Goal: Ask a question: Seek information or help from site administrators or community

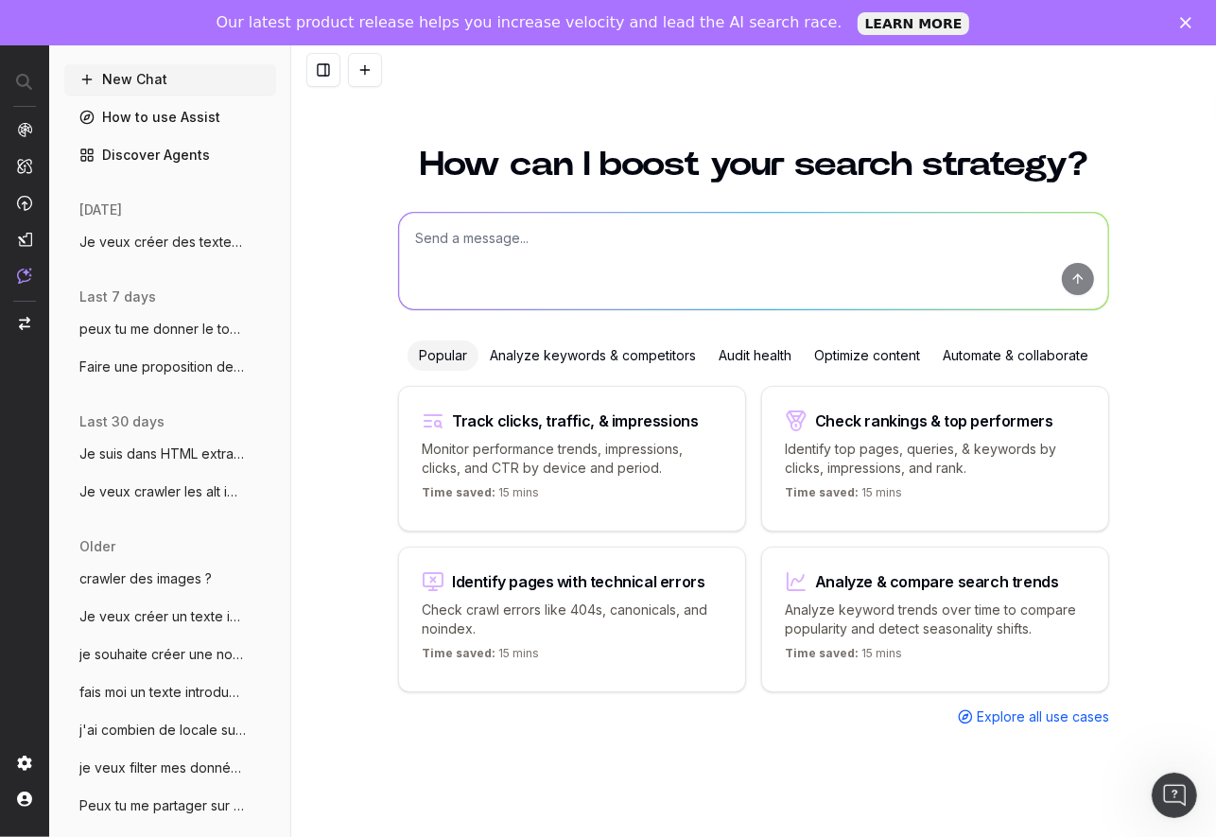
click at [488, 300] on textarea at bounding box center [753, 261] width 709 height 96
click at [483, 248] on textarea at bounding box center [753, 261] width 709 height 96
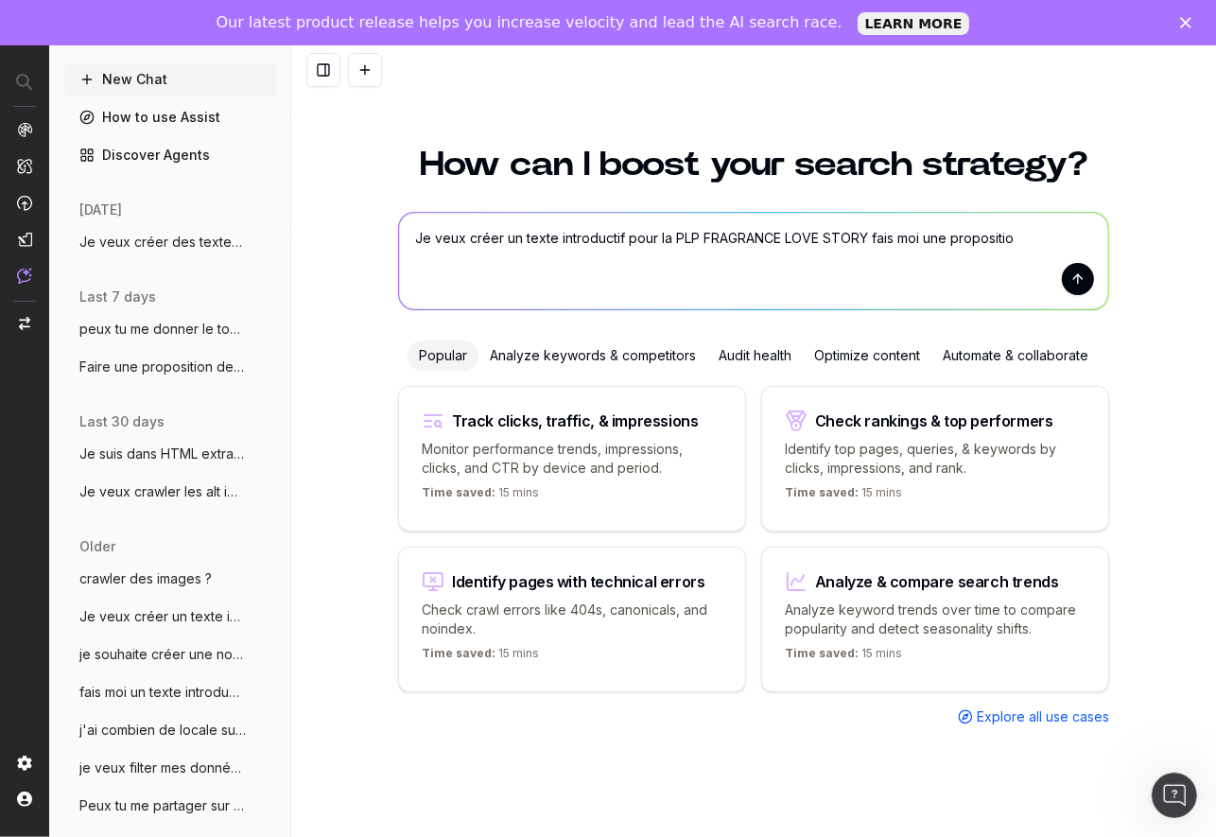
type textarea "Je veux créer un texte introductif pour la PLP FRAGRANCE LOVE STORY fais moi un…"
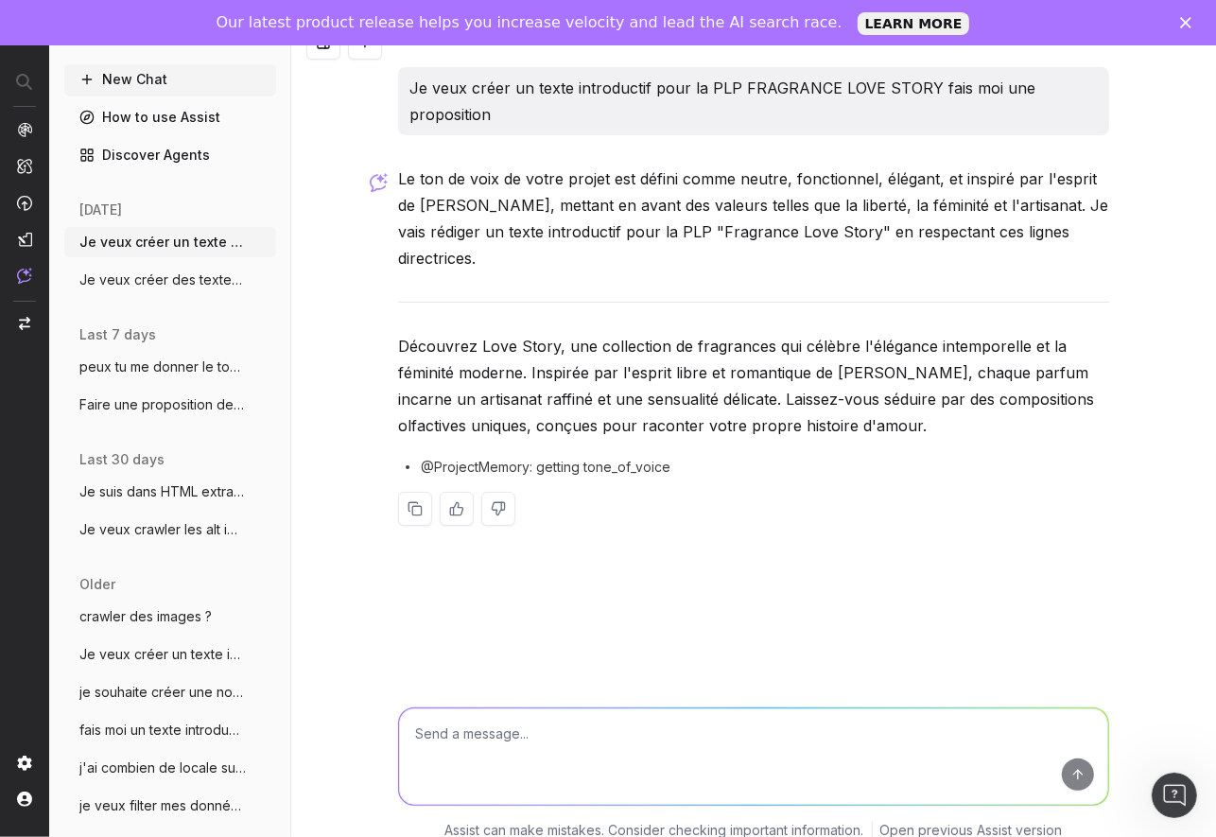
scroll to position [29, 0]
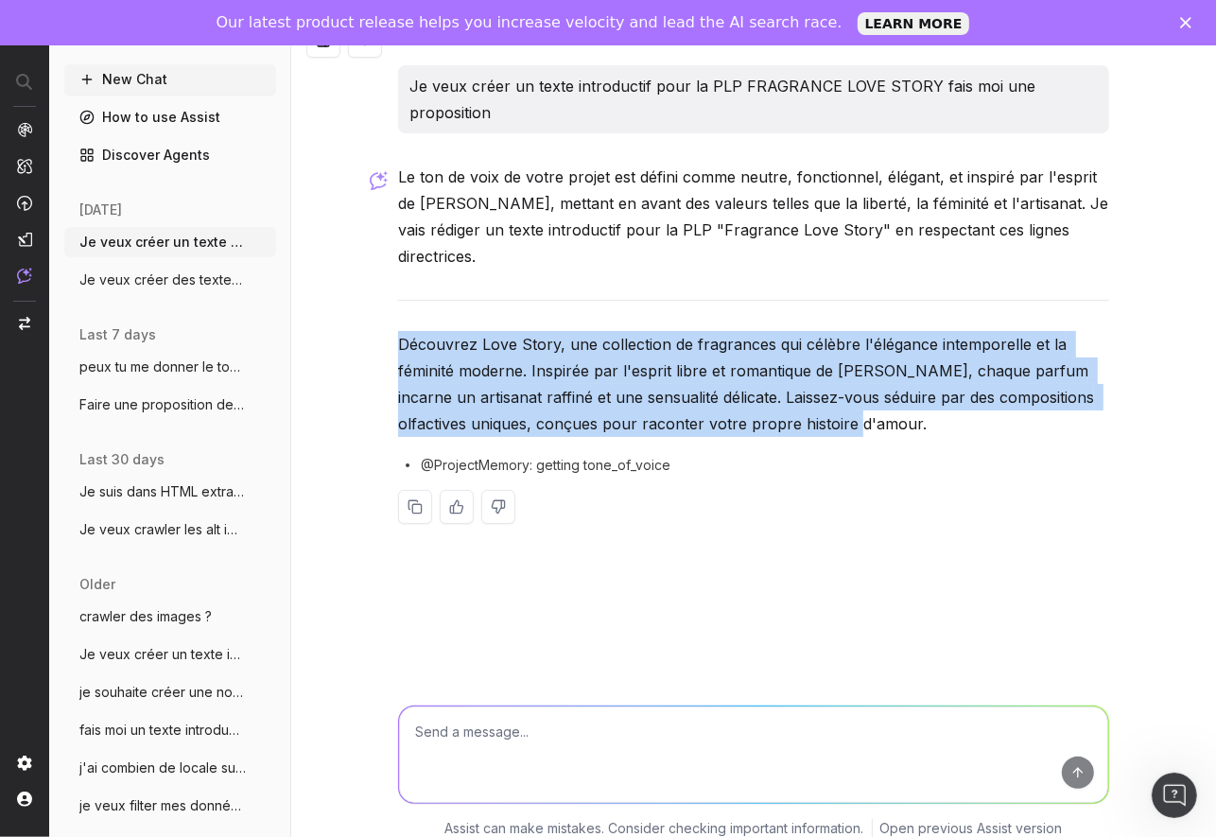
drag, startPoint x: 854, startPoint y: 399, endPoint x: 365, endPoint y: 326, distance: 494.3
click at [365, 326] on div "Je veux créer un texte introductif pour la PLP FRAGRANCE LOVE STORY fais moi un…" at bounding box center [753, 434] width 925 height 837
click at [934, 397] on p "Découvrez Love Story, une collection de fragrances qui célèbre l'élégance intem…" at bounding box center [753, 384] width 711 height 106
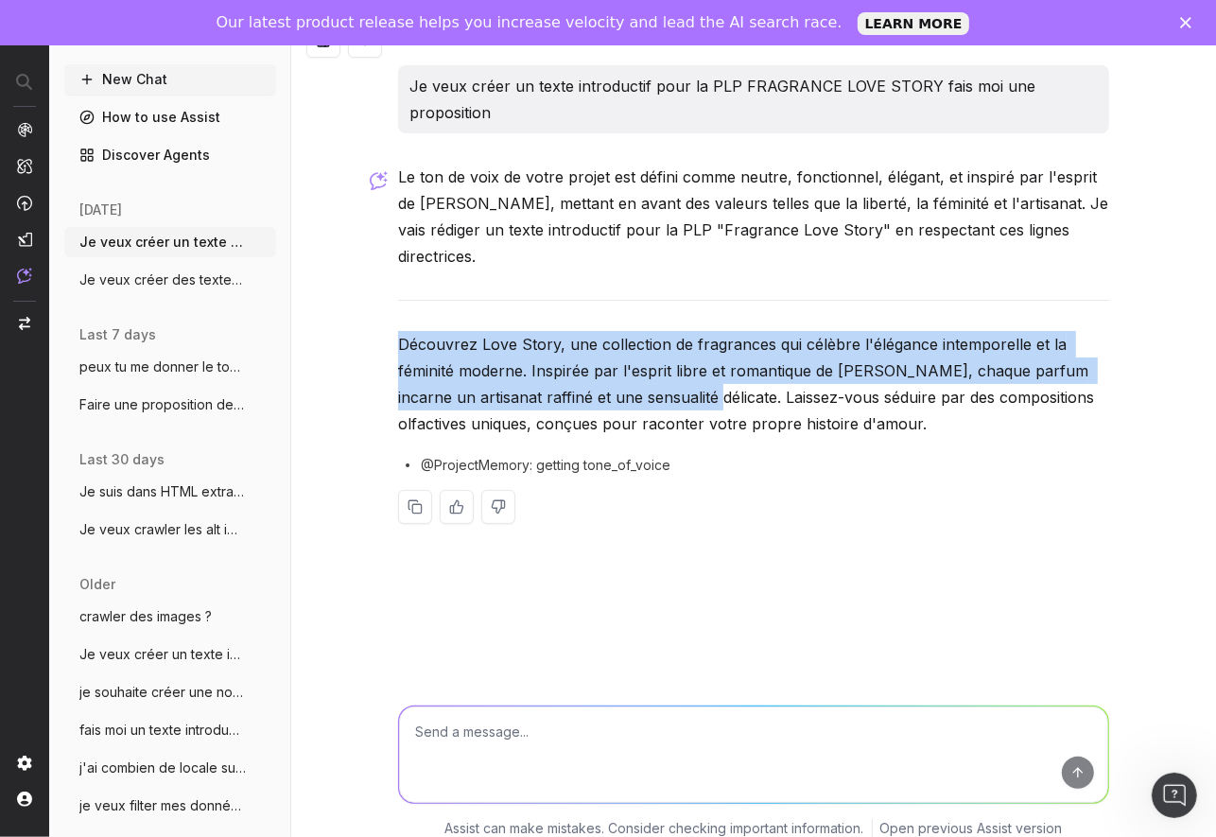
drag, startPoint x: 698, startPoint y: 367, endPoint x: 392, endPoint y: 322, distance: 309.7
click at [392, 322] on div "Je veux créer un texte introductif pour la PLP FRAGRANCE LOVE STORY fais moi un…" at bounding box center [754, 309] width 726 height 489
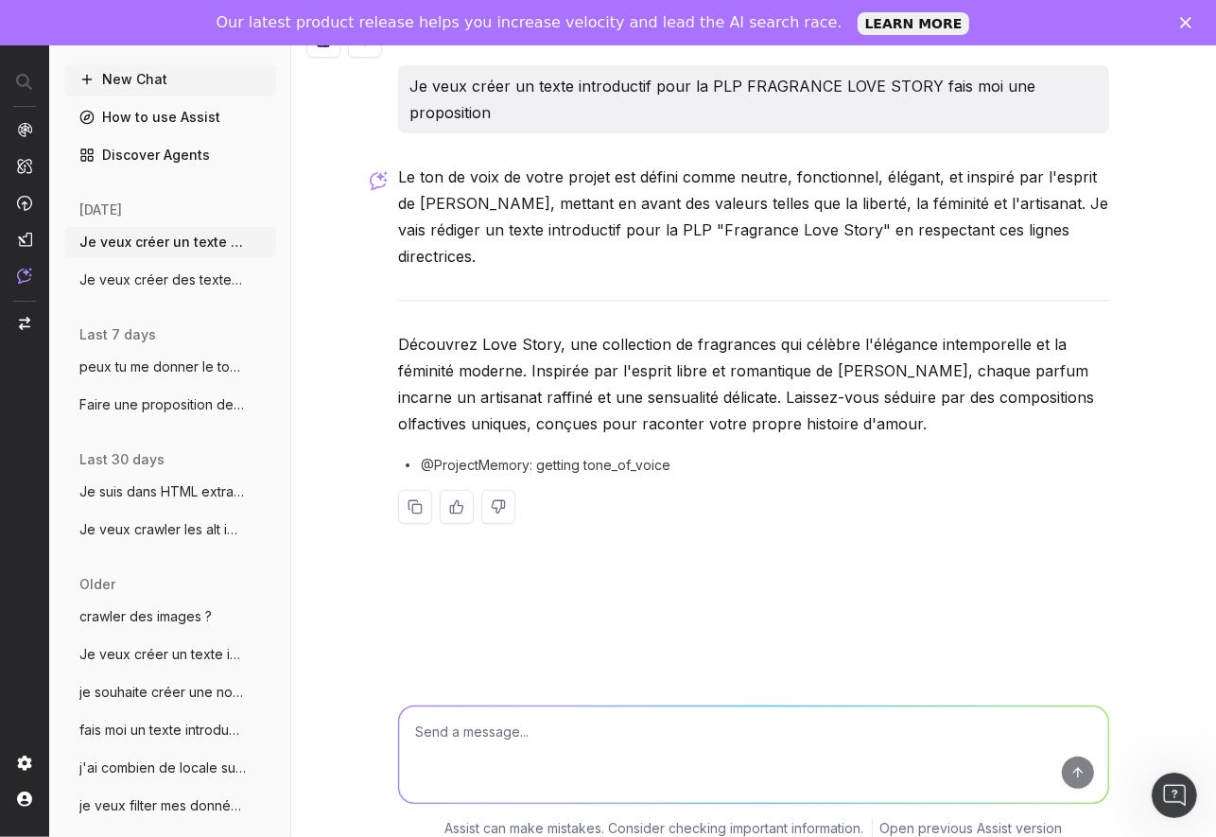
click at [532, 737] on textarea at bounding box center [753, 754] width 709 height 96
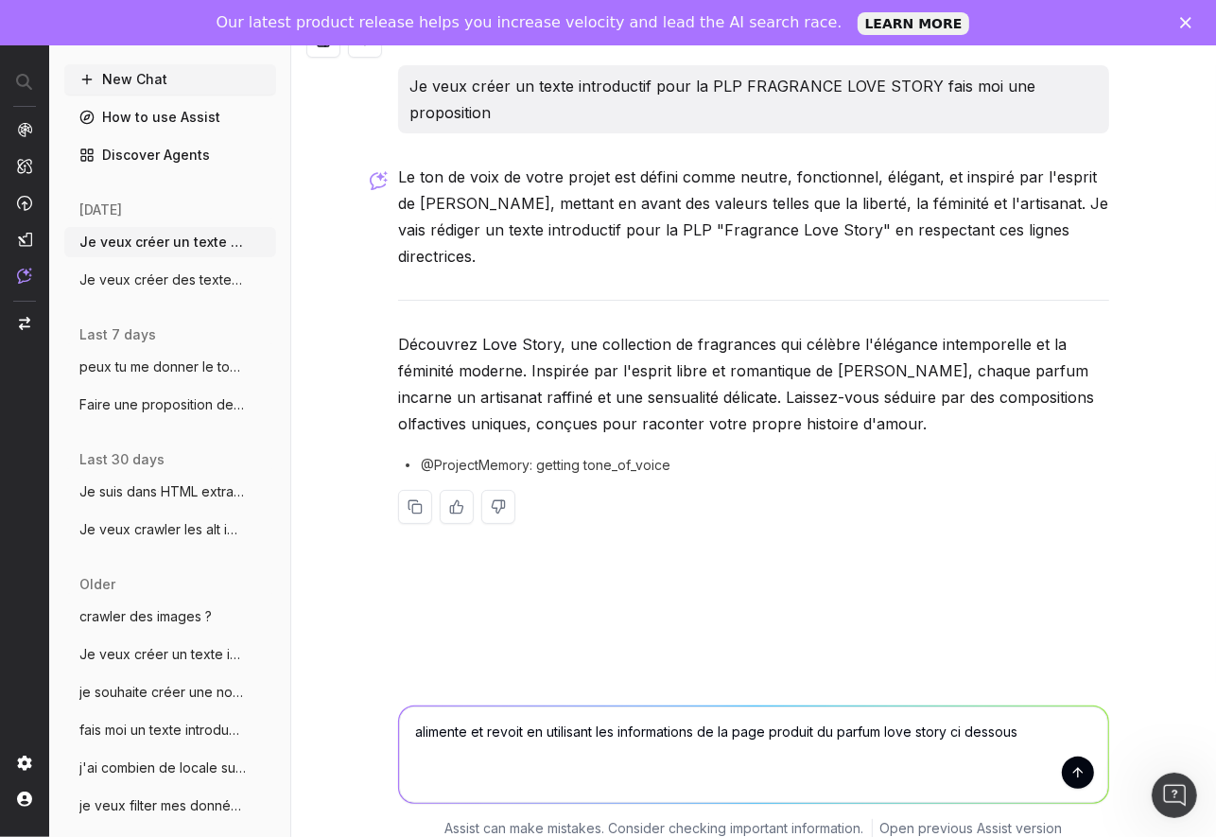
paste textarea "-necklace -bracelet -earrings -rings"
paste textarea "Sincere and tender, the Eau de [PERSON_NAME] reveals a new love story that embr…"
type textarea "alimente et revoit en utilisant les informations de la page produit du parfum l…"
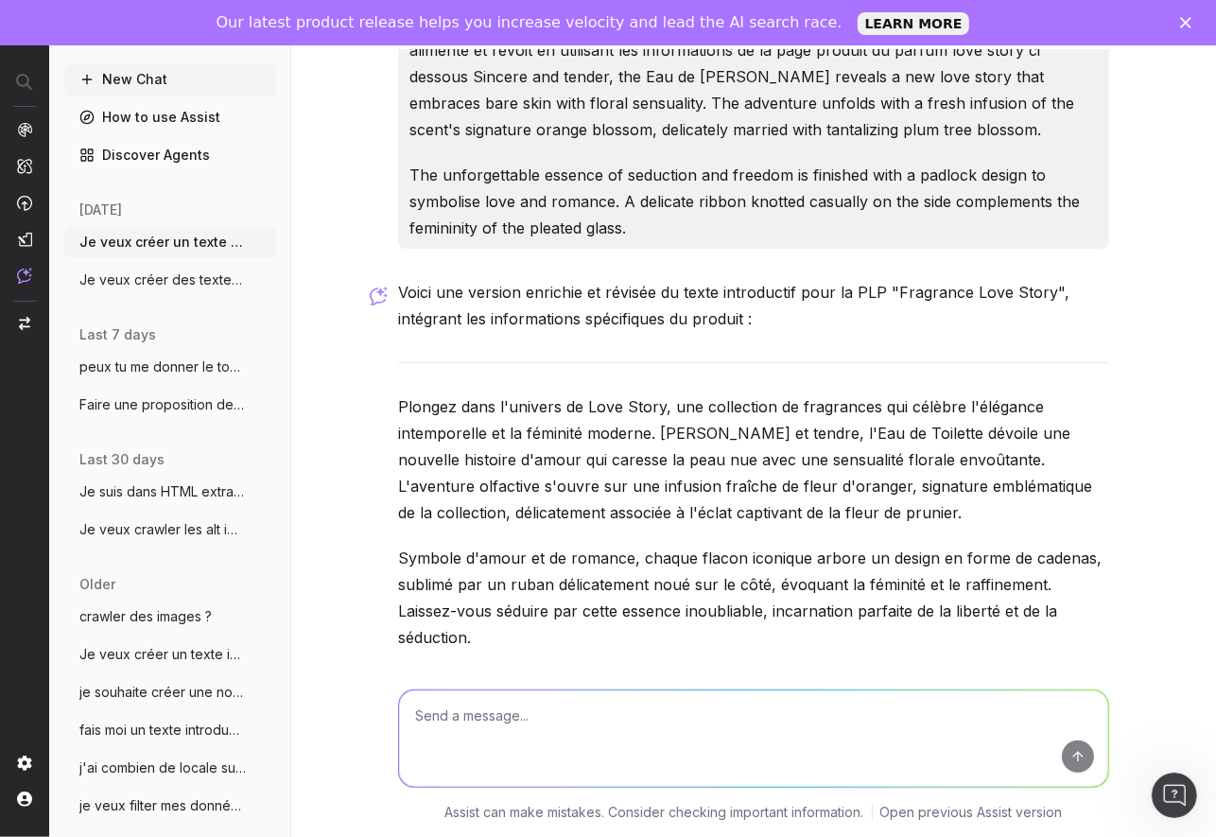
scroll to position [522, 0]
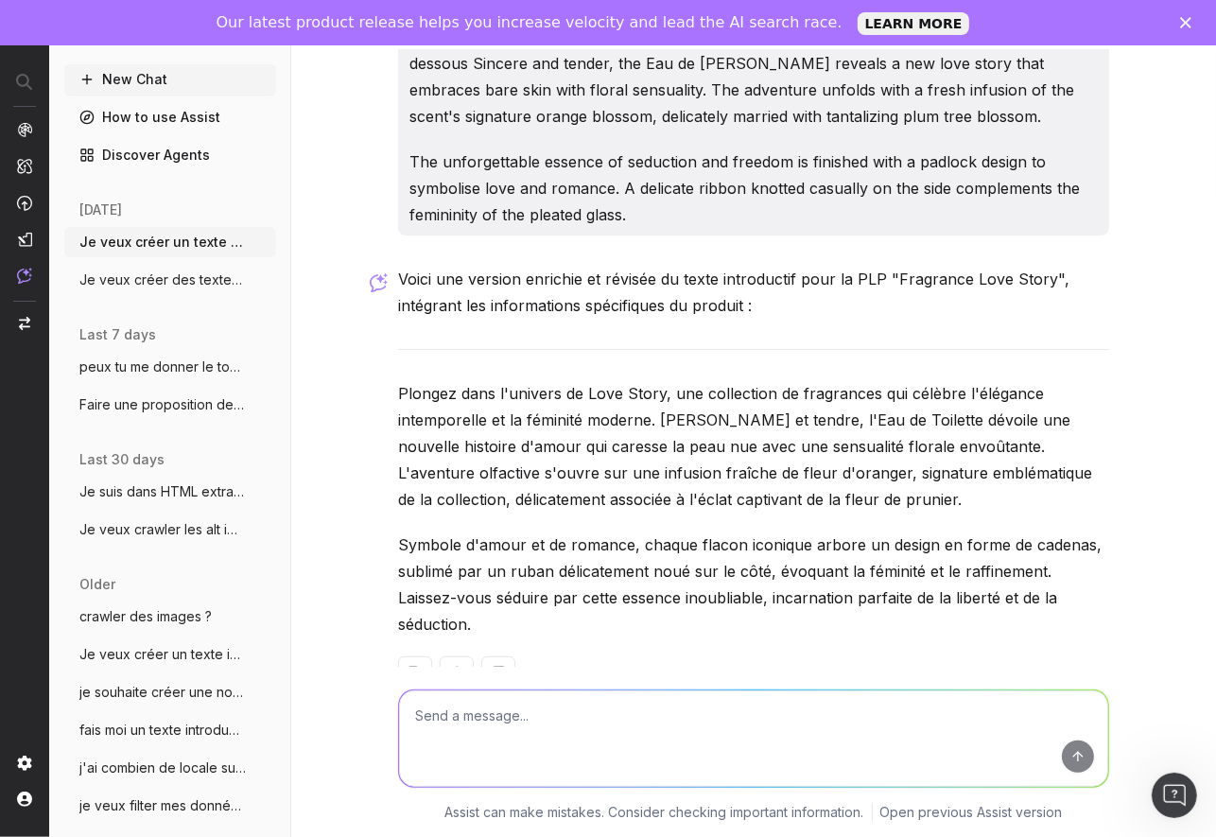
click at [792, 734] on textarea at bounding box center [753, 738] width 709 height 96
type textarea "ne pas donner les senteurs car il y a different parfums"
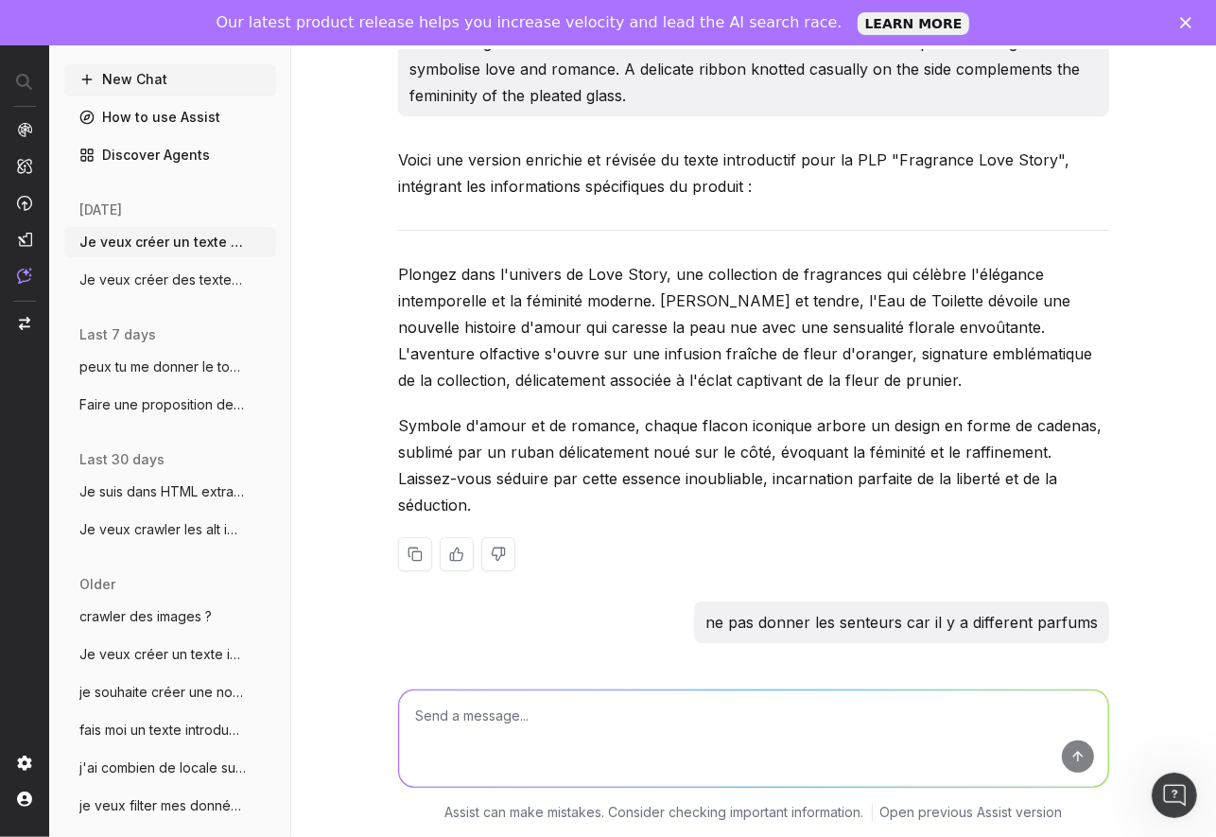
scroll to position [969, 0]
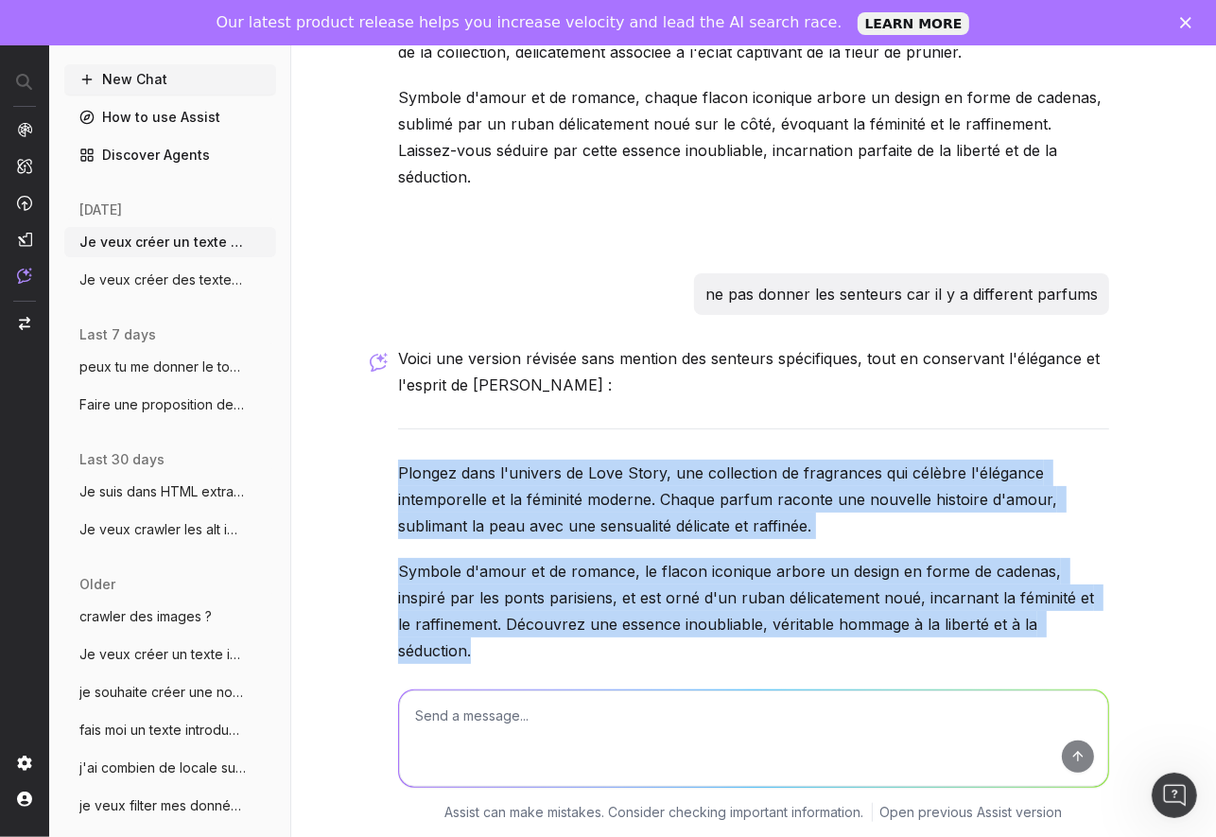
drag, startPoint x: 389, startPoint y: 418, endPoint x: 1143, endPoint y: 607, distance: 778.0
click at [1143, 607] on div "Je veux créer un texte introductif pour la PLP FRAGRANCE LOVE STORY fais moi un…" at bounding box center [753, 418] width 925 height 837
click at [792, 500] on div "Voici une version révisée sans mention des senteurs spécifiques, tout en conser…" at bounding box center [753, 546] width 711 height 402
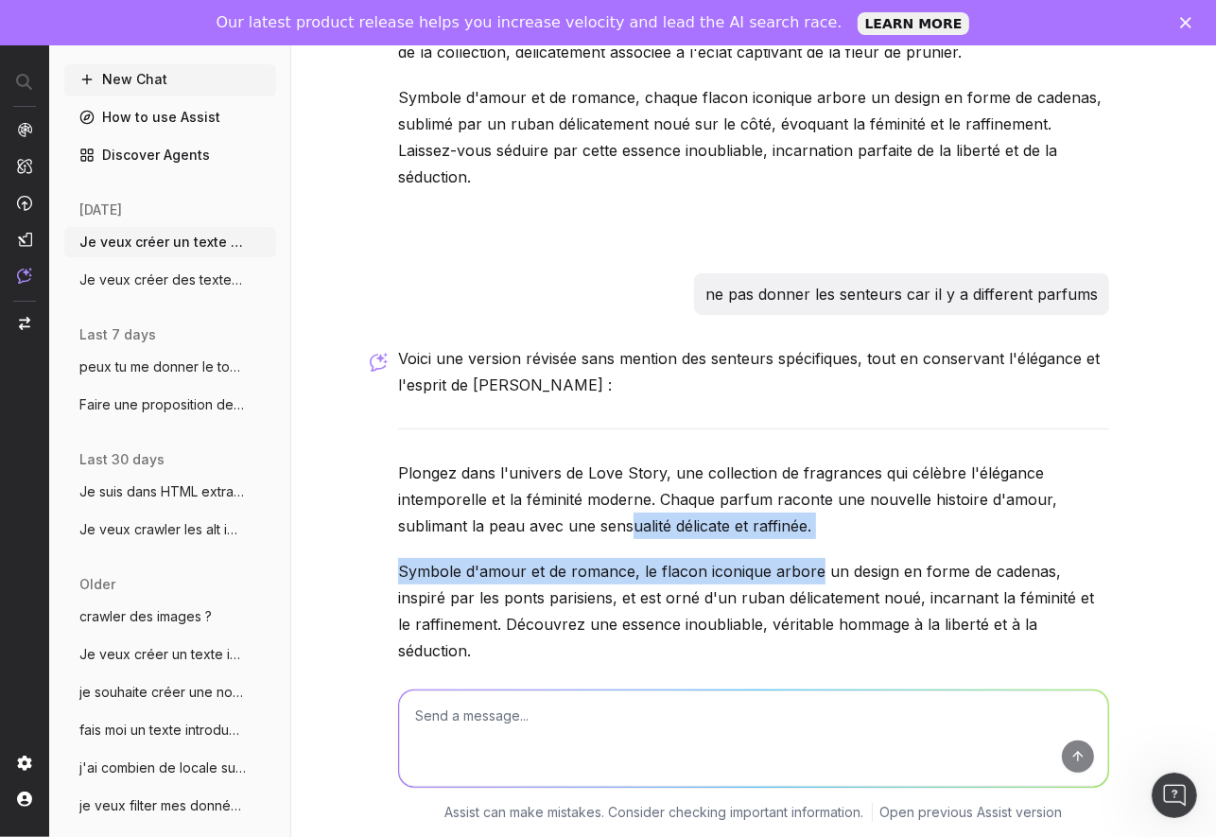
drag, startPoint x: 810, startPoint y: 492, endPoint x: 614, endPoint y: 476, distance: 196.4
click at [614, 476] on div "Voici une version révisée sans mention des senteurs spécifiques, tout en conser…" at bounding box center [753, 546] width 711 height 402
click at [614, 476] on p "Plongez dans l'univers de Love Story, une collection de fragrances qui célèbre …" at bounding box center [753, 499] width 711 height 79
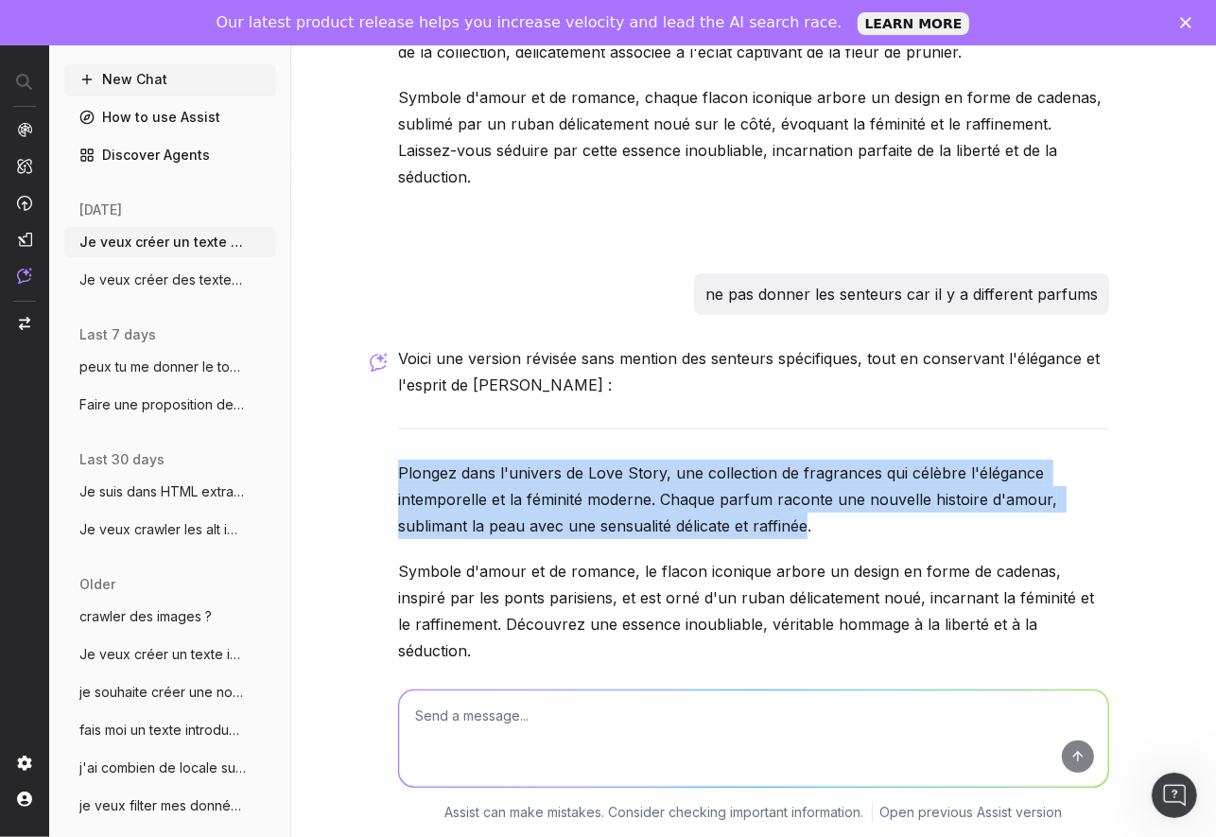
drag, startPoint x: 798, startPoint y: 480, endPoint x: 350, endPoint y: 424, distance: 451.8
click at [350, 424] on div "Je veux créer un texte introductif pour la PLP FRAGRANCE LOVE STORY fais moi un…" at bounding box center [753, 418] width 925 height 837
copy p "Plongez dans l'univers de Love Story, une collection de fragrances qui célèbre …"
click at [153, 78] on button "New Chat" at bounding box center [170, 79] width 212 height 30
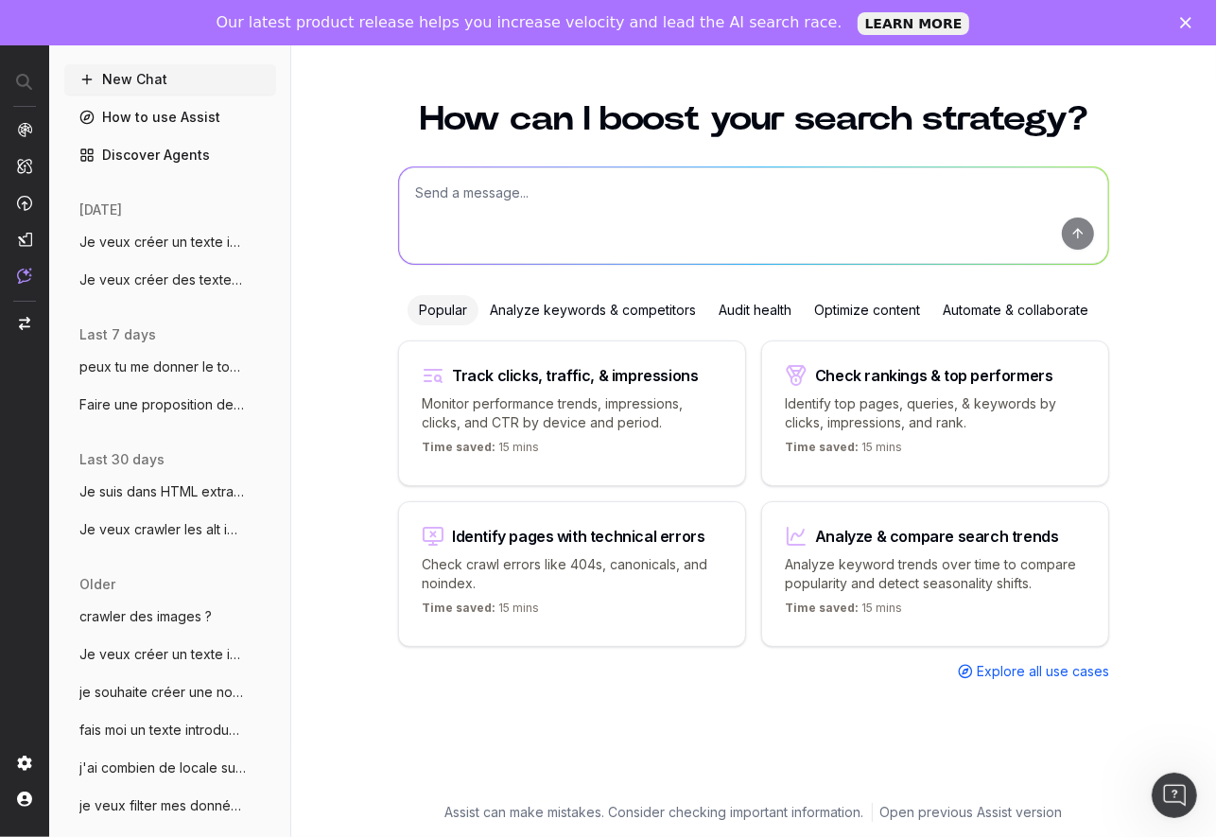
click at [409, 163] on div "How can I boost your search strategy? Popular Analyze keywords & competitors Au…" at bounding box center [754, 440] width 726 height 723
click at [430, 201] on textarea at bounding box center [753, 215] width 709 height 96
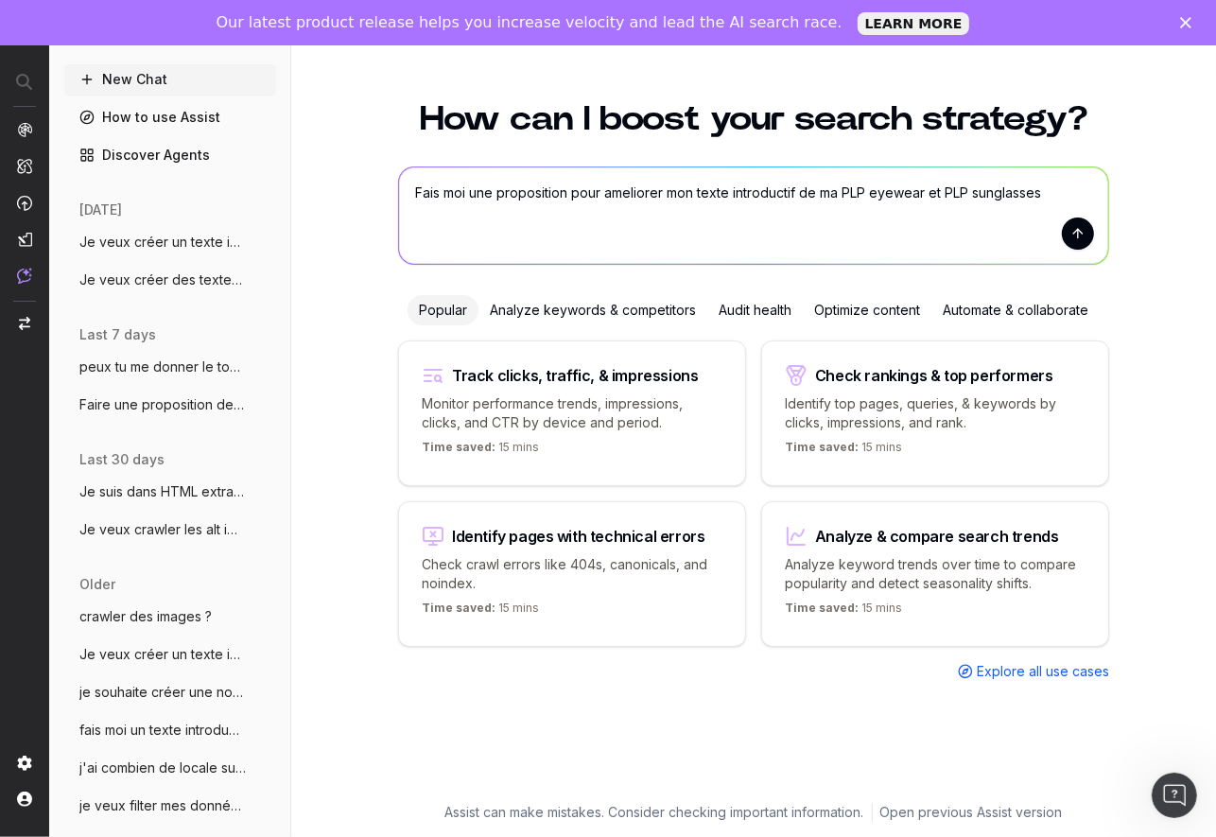
drag, startPoint x: 923, startPoint y: 184, endPoint x: 869, endPoint y: 183, distance: 53.9
click at [869, 183] on textarea "Fais moi une proposition pour ameliorer mon texte introductif de ma PLP eyewear…" at bounding box center [753, 215] width 709 height 96
type textarea "Fais moi une proposition pour ameliorer mon texte introductif de ma PLP otical …"
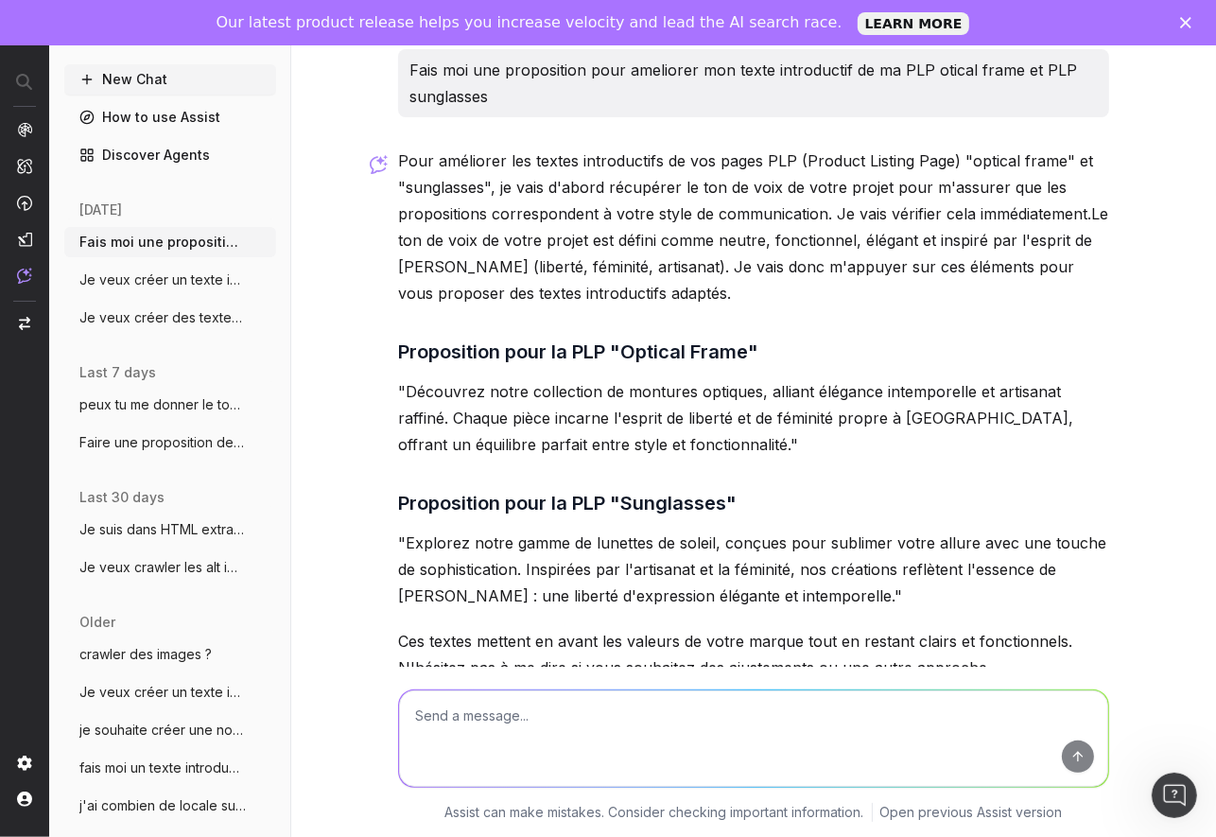
scroll to position [131, 0]
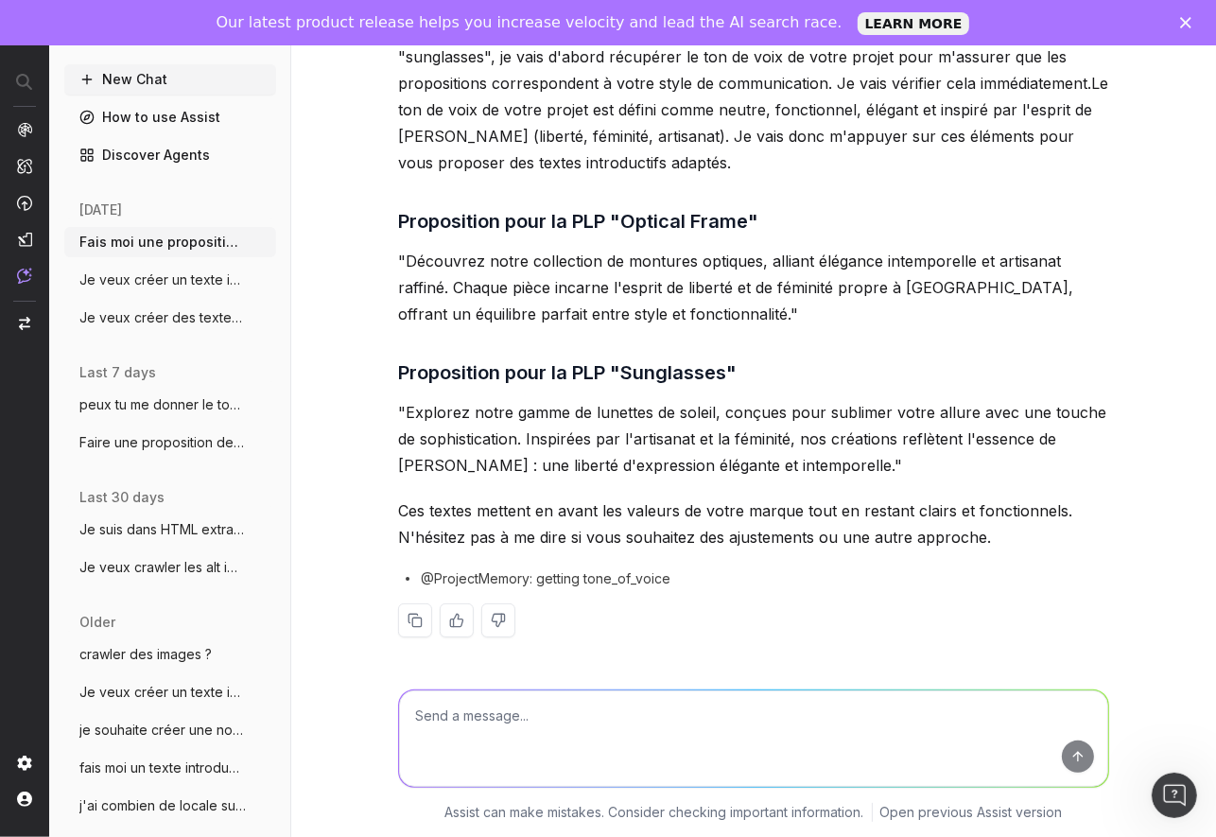
click at [337, 587] on div "Fais moi une proposition pour ameliorer mon texte introductif de ma PLP otical …" at bounding box center [753, 418] width 925 height 837
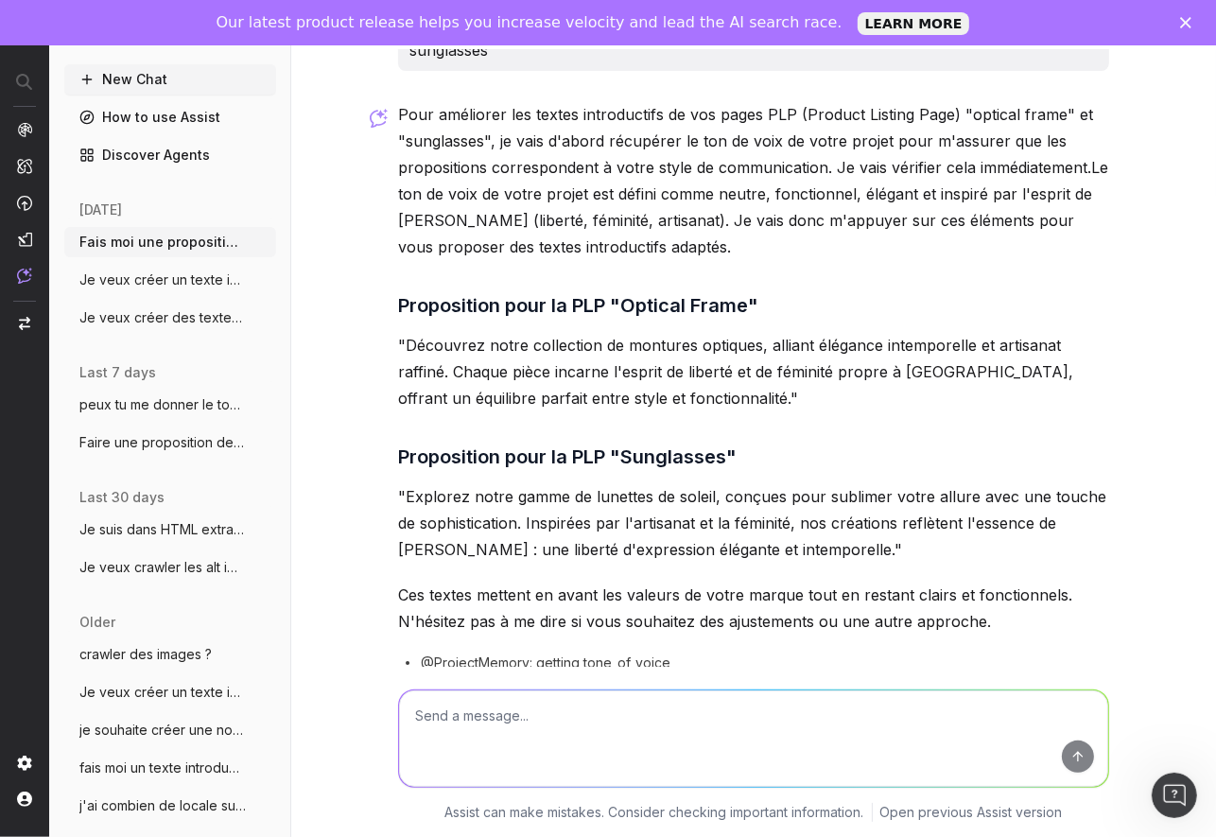
scroll to position [47, 0]
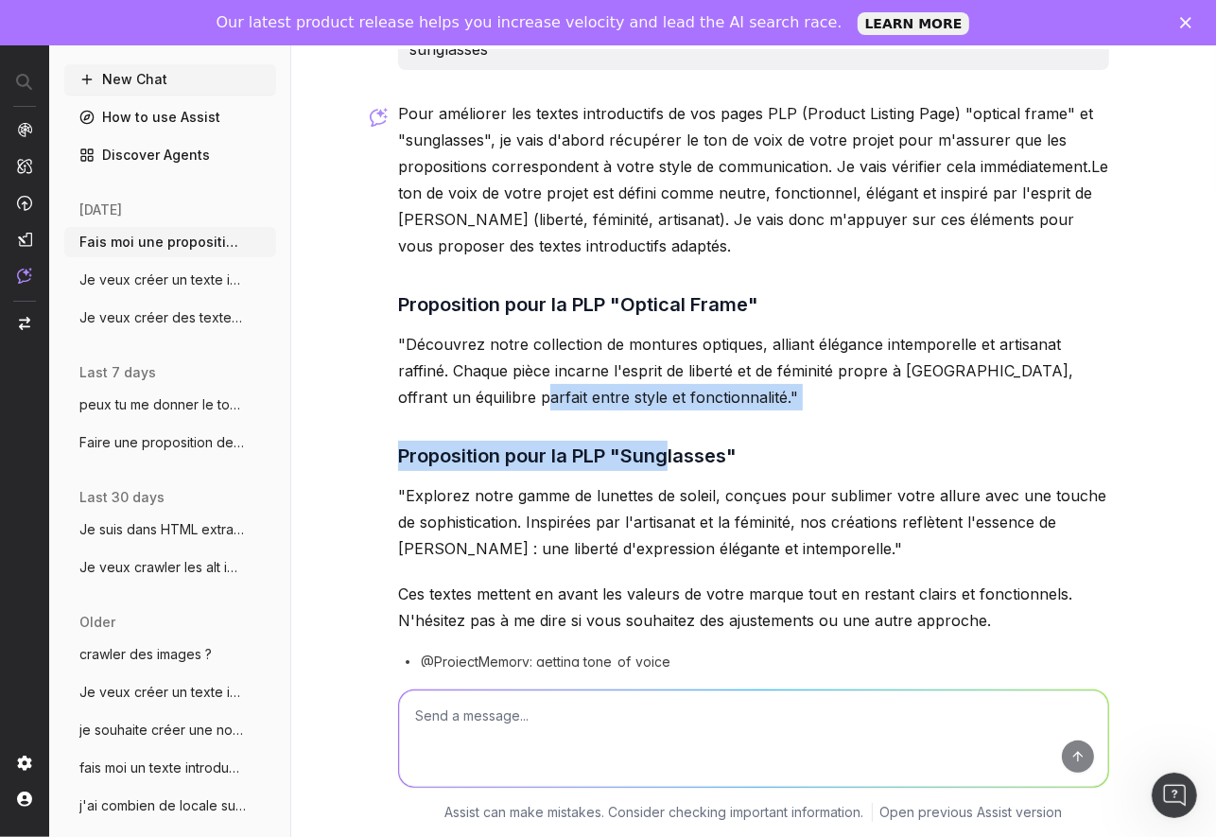
drag, startPoint x: 663, startPoint y: 413, endPoint x: 469, endPoint y: 389, distance: 195.4
click at [469, 389] on div "Pour améliorer les textes introductifs de vos pages PLP (Product Listing Page) …" at bounding box center [753, 425] width 711 height 651
click at [469, 389] on p ""Découvrez notre collection de montures optiques, alliant élégance intemporelle…" at bounding box center [753, 370] width 711 height 79
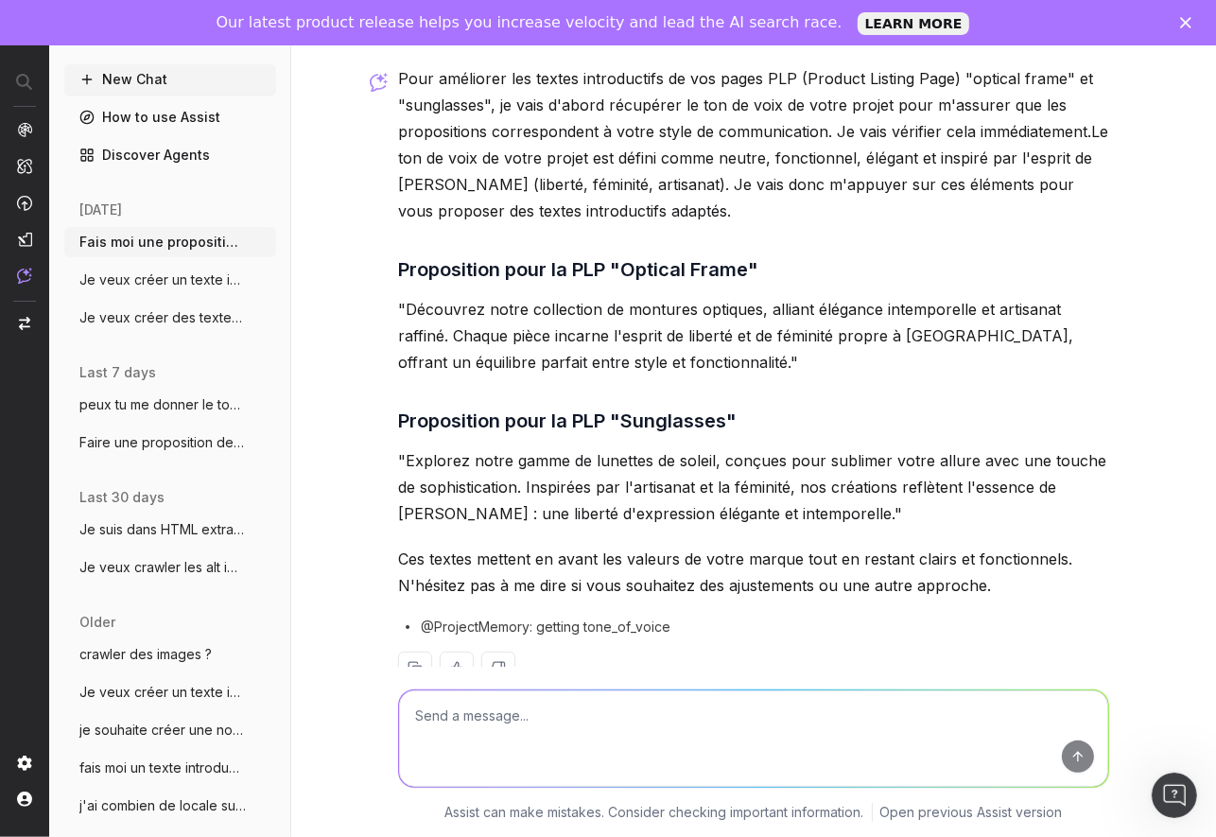
scroll to position [131, 0]
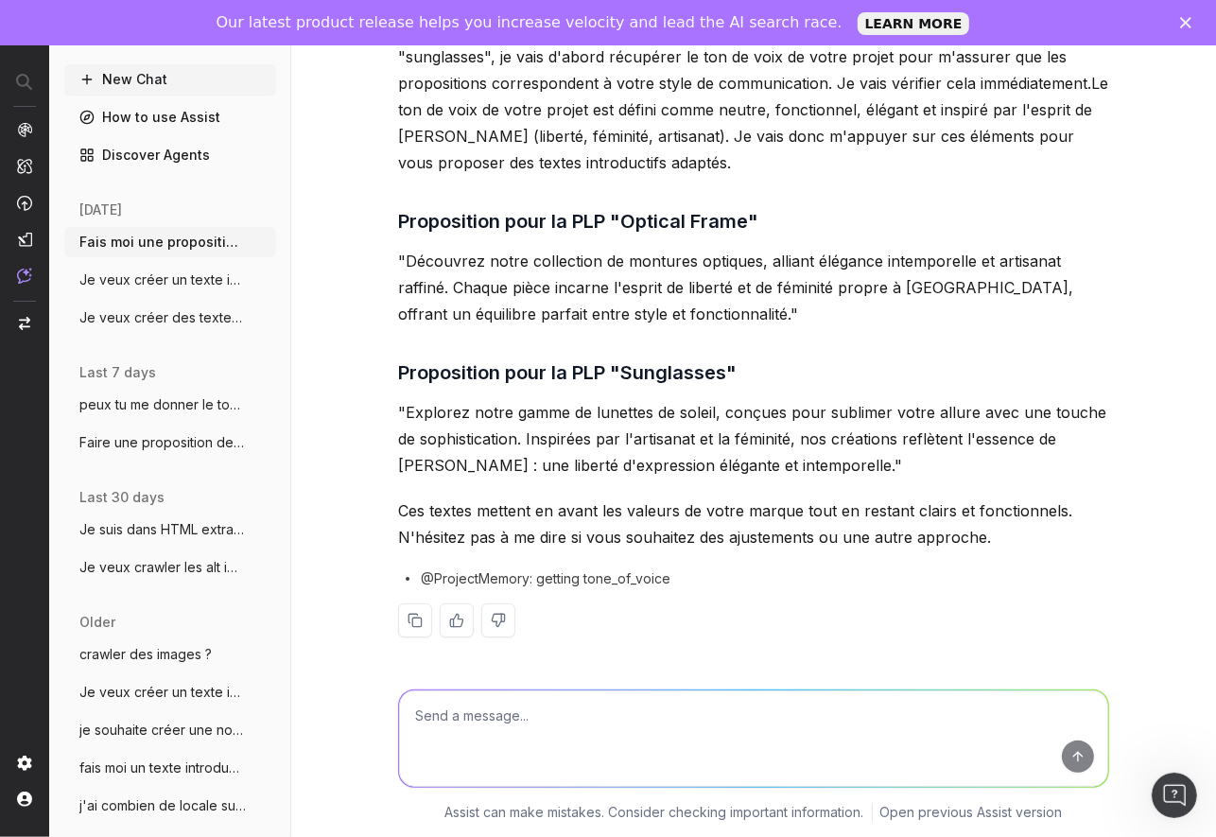
click at [653, 710] on textarea at bounding box center [753, 738] width 709 height 96
type textarea "o"
type textarea "c'est bien et optimisé SEO ? on peut donner des noms de ligne ?"
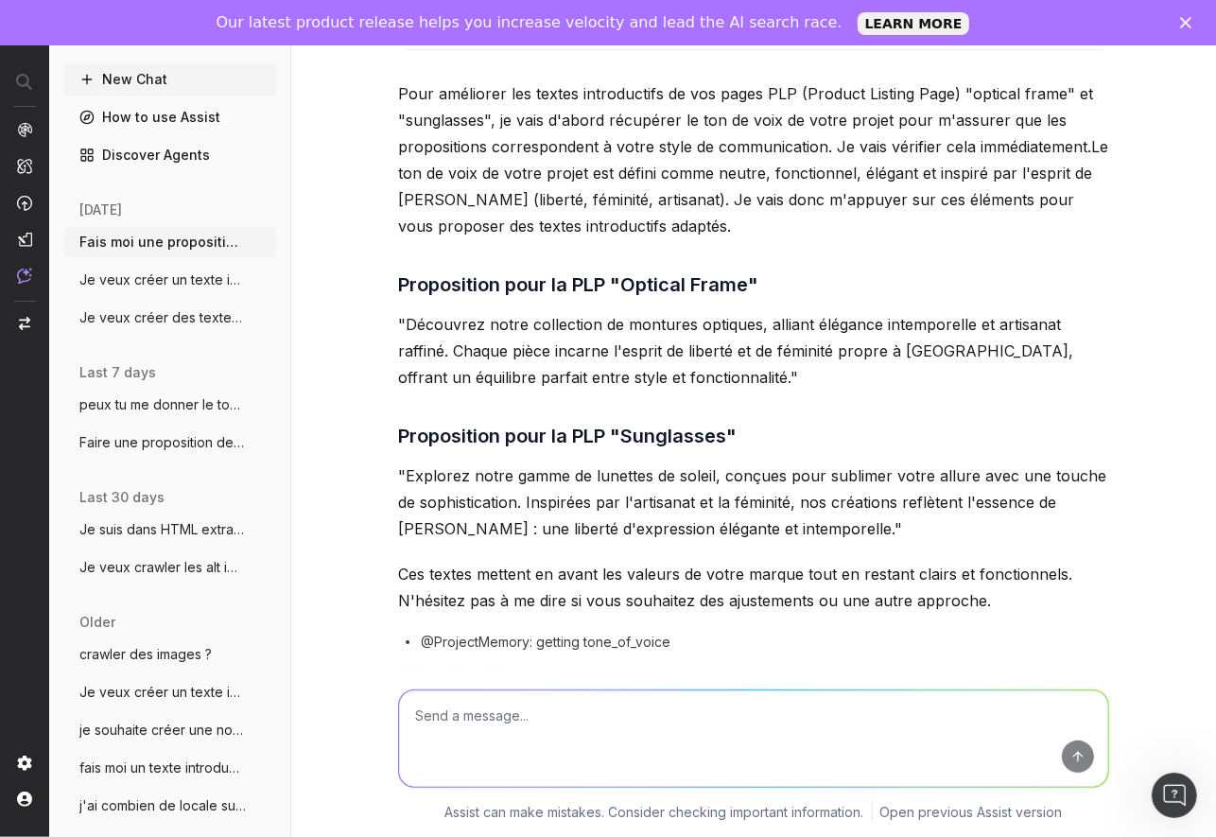
click at [411, 437] on h3 "Proposition pour la PLP "Sunglasses"" at bounding box center [753, 436] width 711 height 30
click at [379, 702] on div "Assist can make mistakes. Consider checking important information. Open previou…" at bounding box center [753, 752] width 925 height 170
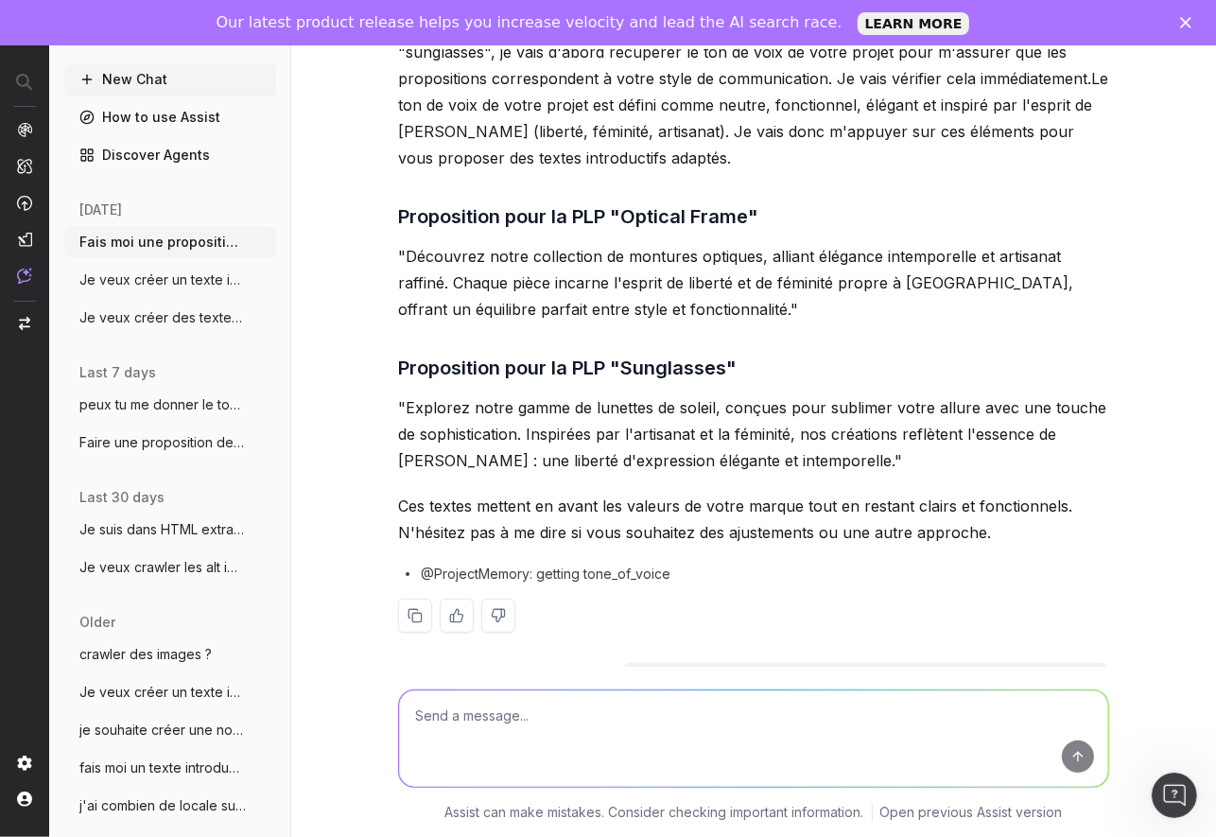
scroll to position [136, 0]
